Goal: Information Seeking & Learning: Learn about a topic

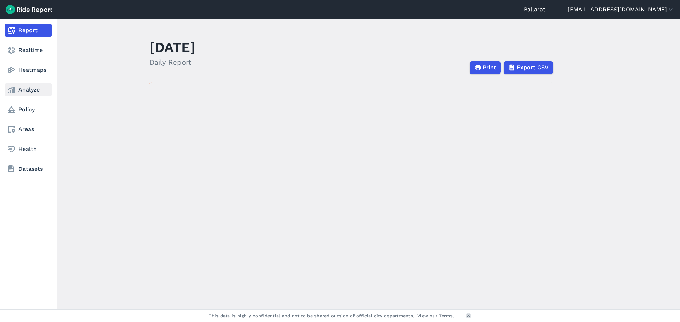
click at [22, 93] on link "Analyze" at bounding box center [28, 90] width 47 height 13
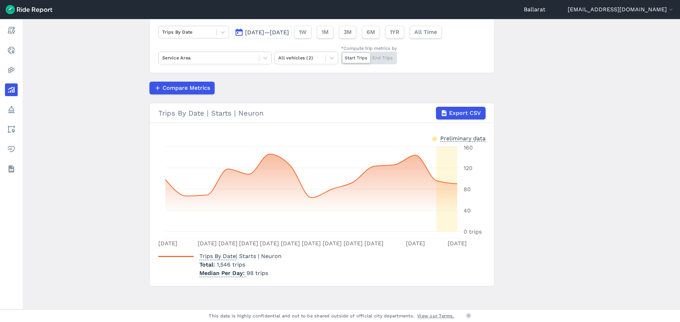
scroll to position [57, 0]
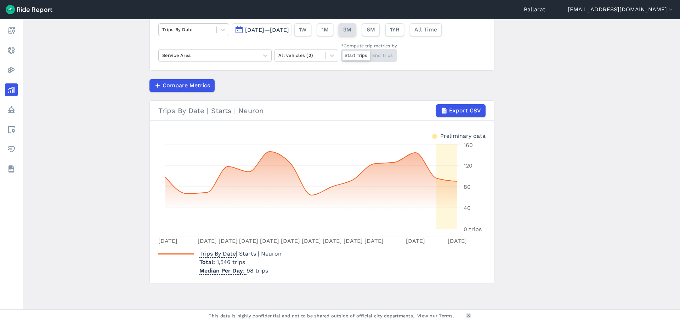
click at [356, 29] on button "3M" at bounding box center [346, 29] width 17 height 13
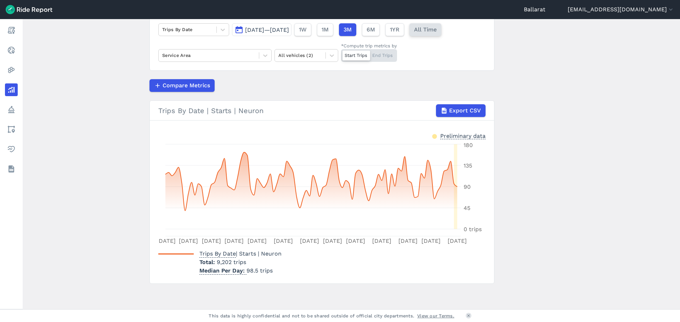
click at [436, 33] on span "All Time" at bounding box center [425, 29] width 23 height 8
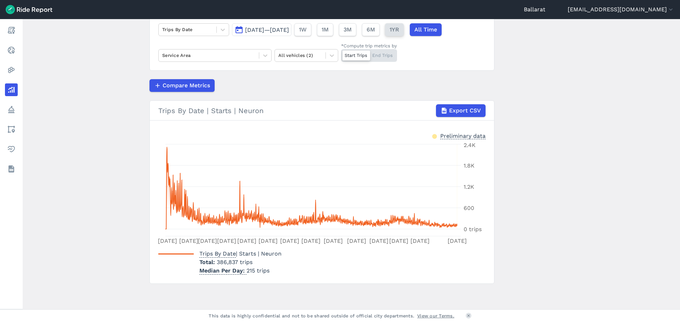
click at [399, 29] on span "1YR" at bounding box center [394, 29] width 10 height 8
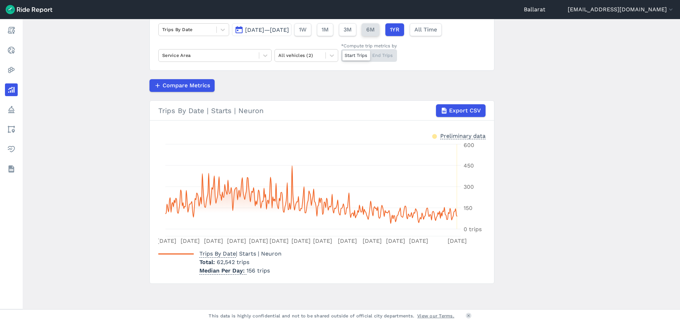
click at [379, 33] on button "6M" at bounding box center [370, 29] width 18 height 13
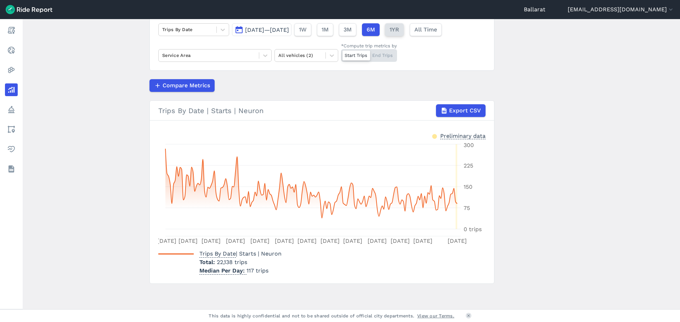
click at [399, 30] on span "1YR" at bounding box center [394, 29] width 10 height 8
